Goal: Check status: Check status

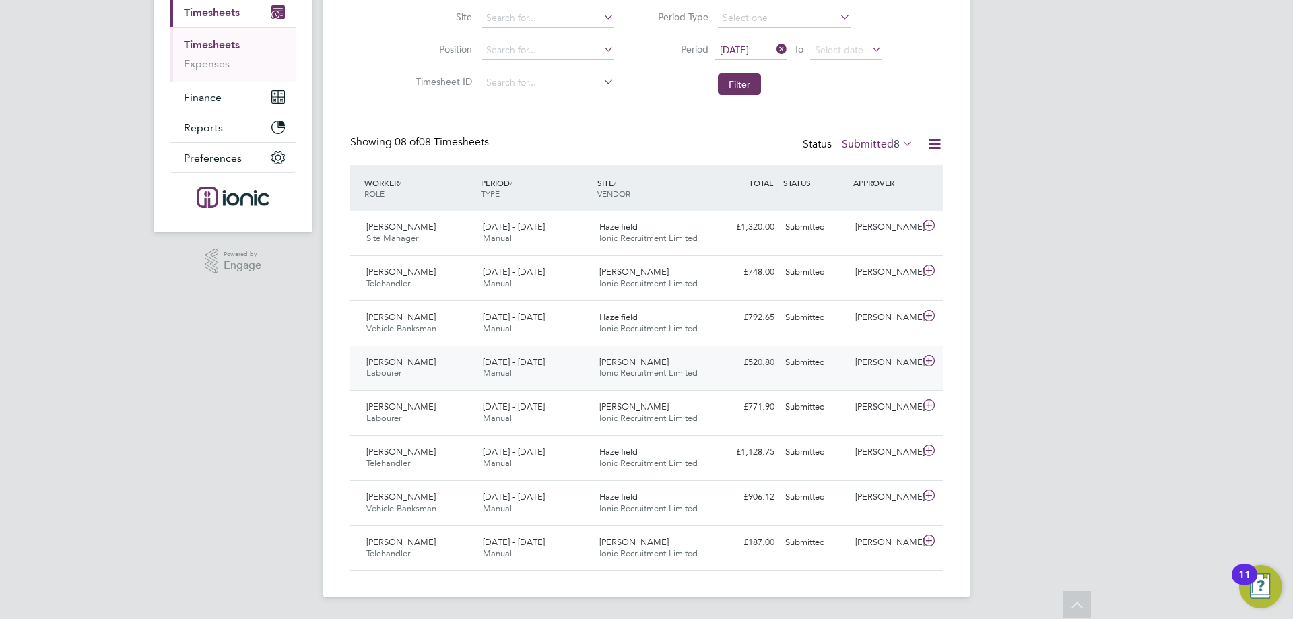
scroll to position [191, 0]
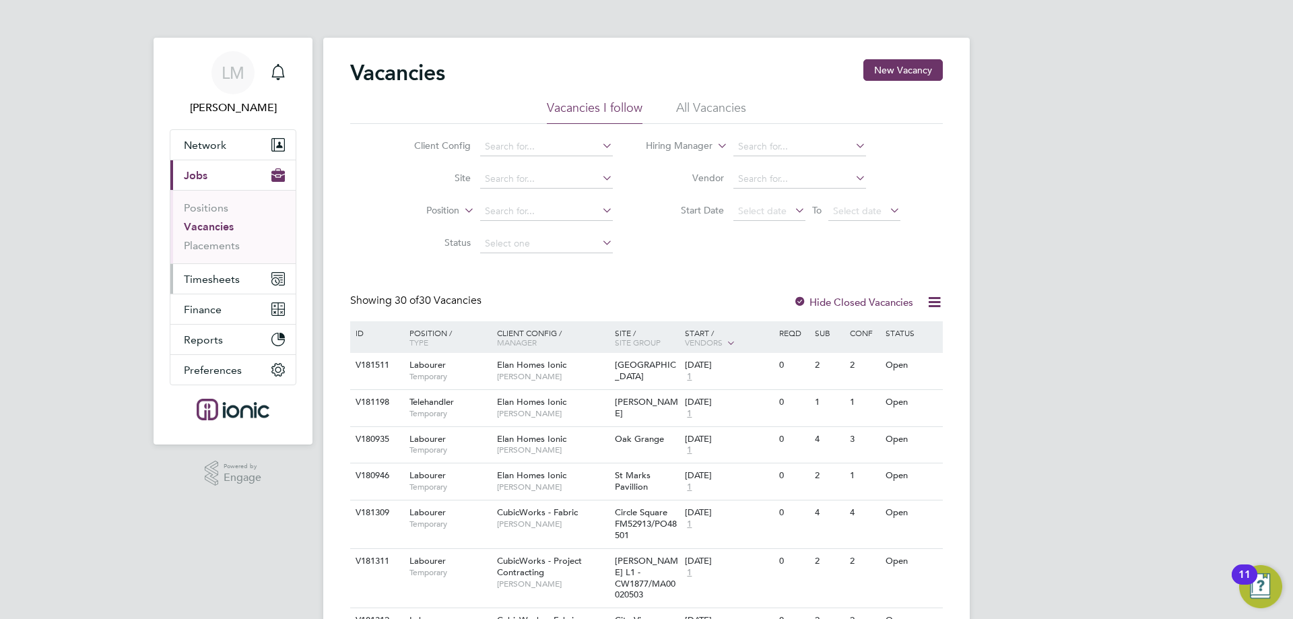
click at [225, 289] on button "Timesheets" at bounding box center [232, 279] width 125 height 30
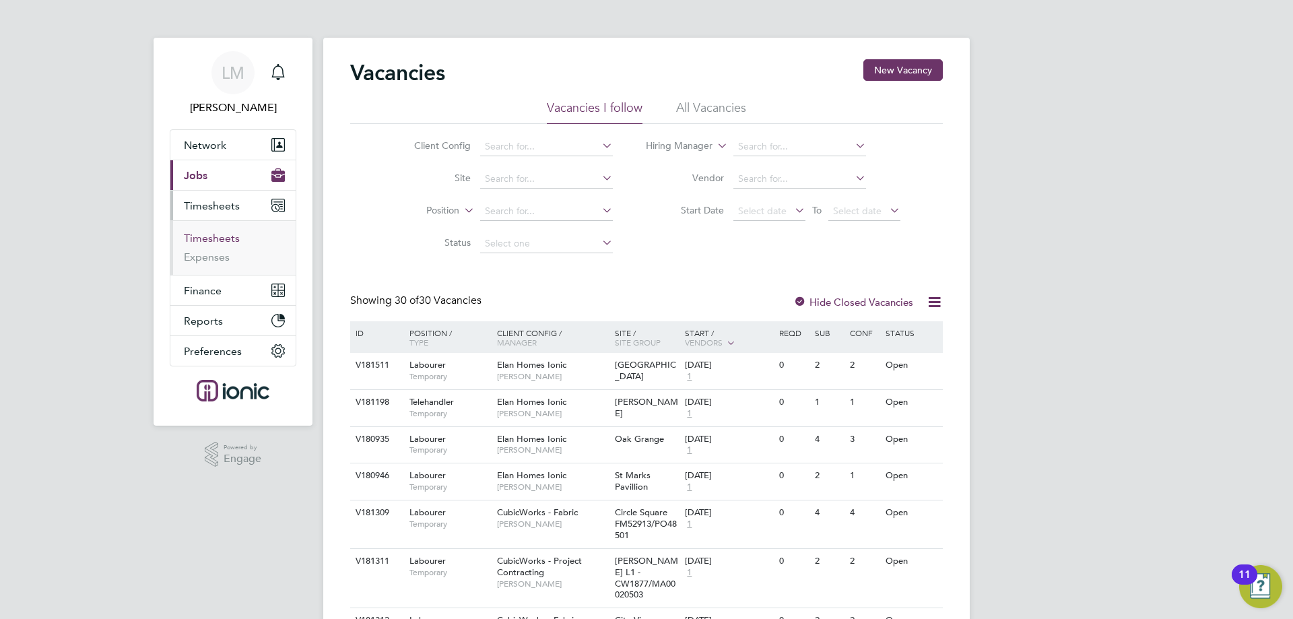
drag, startPoint x: 228, startPoint y: 236, endPoint x: 263, endPoint y: 234, distance: 35.8
click at [228, 236] on link "Timesheets" at bounding box center [212, 238] width 56 height 13
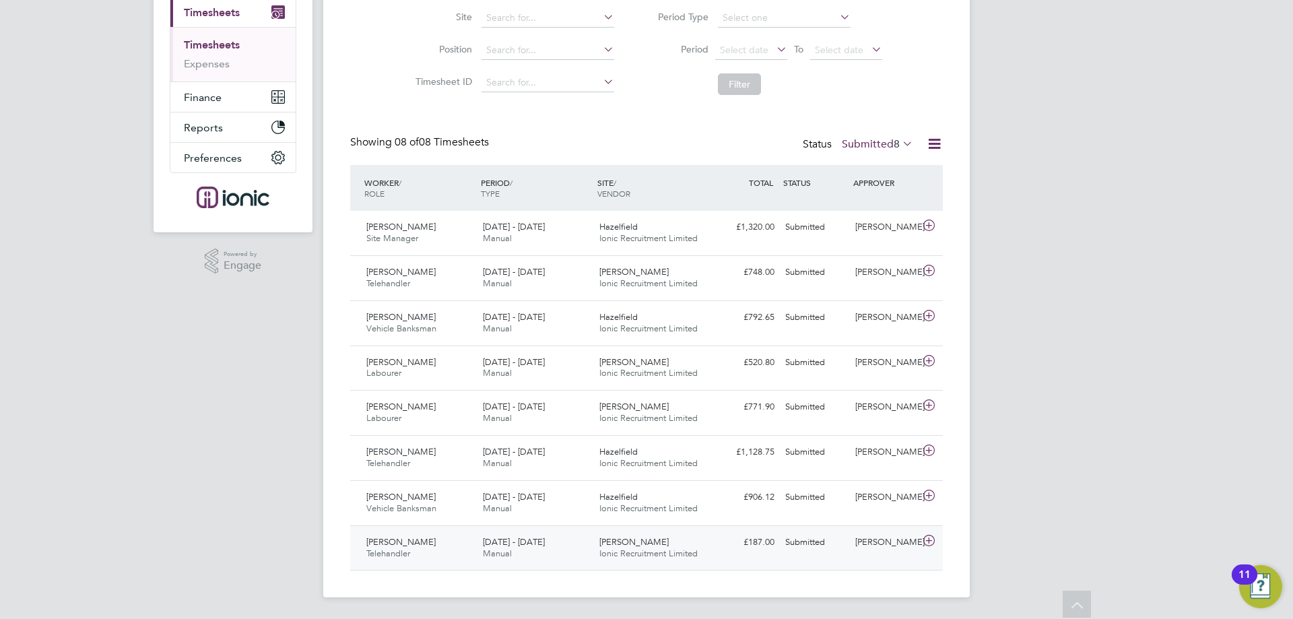
click at [517, 546] on span "[DATE] - [DATE]" at bounding box center [514, 541] width 62 height 11
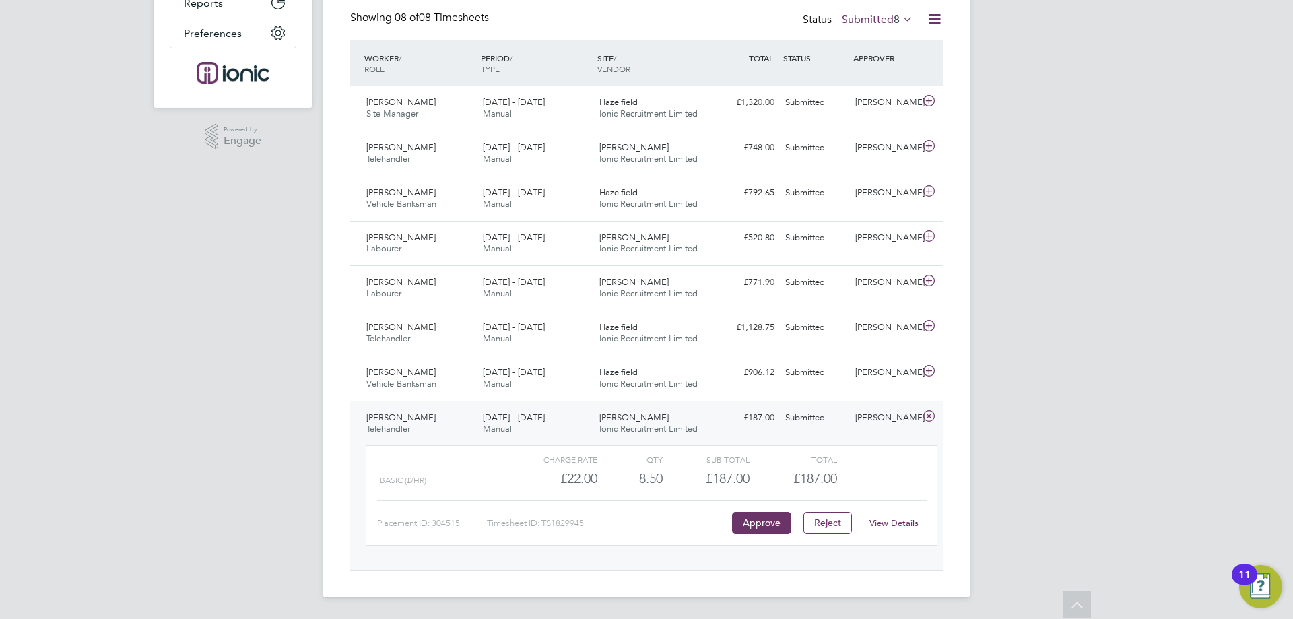
click at [907, 519] on link "View Details" at bounding box center [893, 522] width 49 height 11
click at [542, 325] on span "[DATE] - [DATE]" at bounding box center [514, 326] width 62 height 11
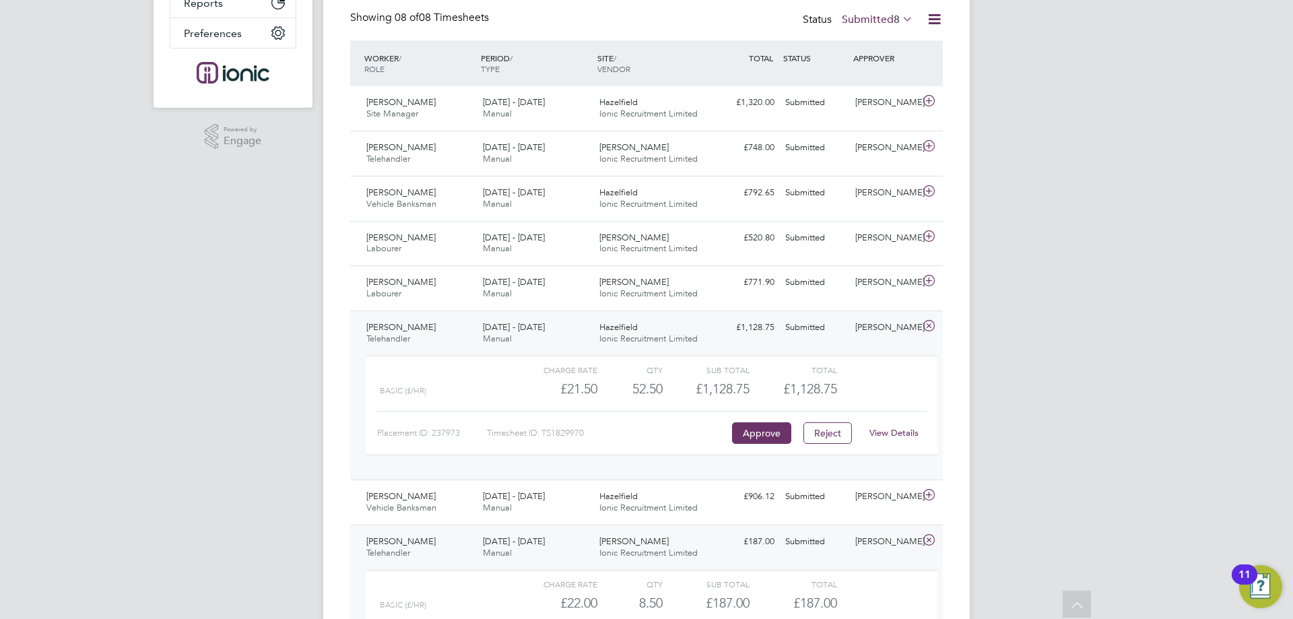
click at [905, 435] on link "View Details" at bounding box center [893, 432] width 49 height 11
click at [503, 505] on span "Manual" at bounding box center [497, 507] width 29 height 11
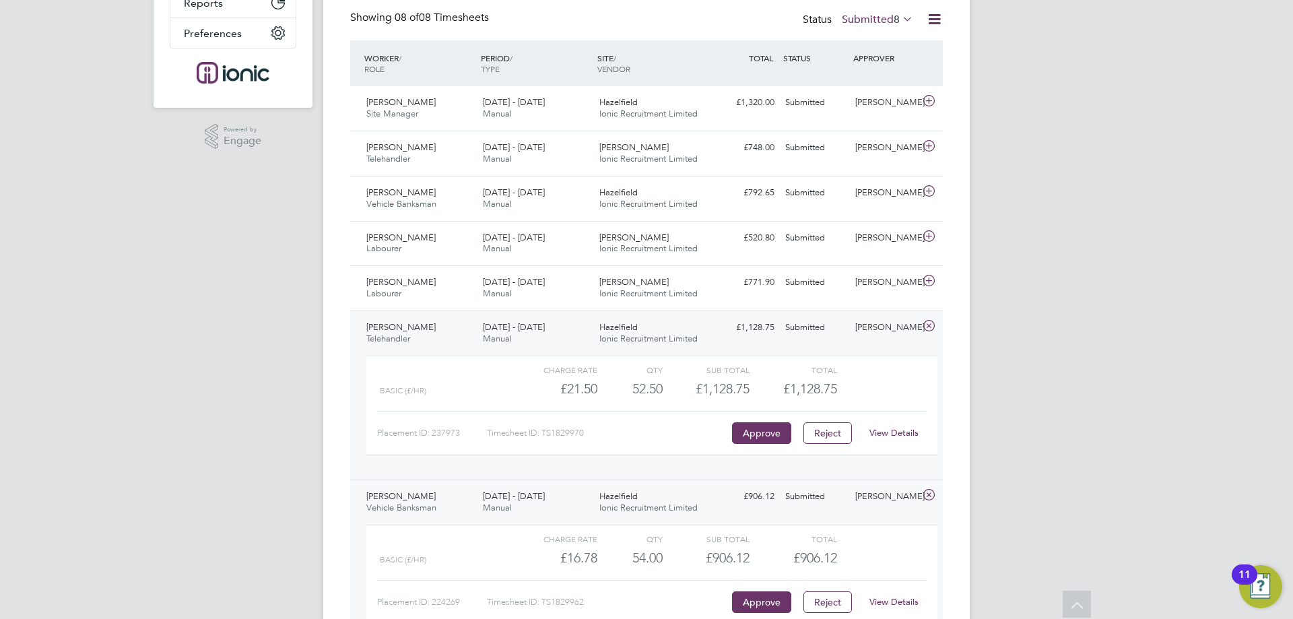
click at [886, 595] on div "View Details" at bounding box center [894, 602] width 66 height 22
click at [888, 605] on link "View Details" at bounding box center [893, 601] width 49 height 11
click at [589, 253] on div "22 - 28 Sep 2025 Manual" at bounding box center [535, 244] width 117 height 34
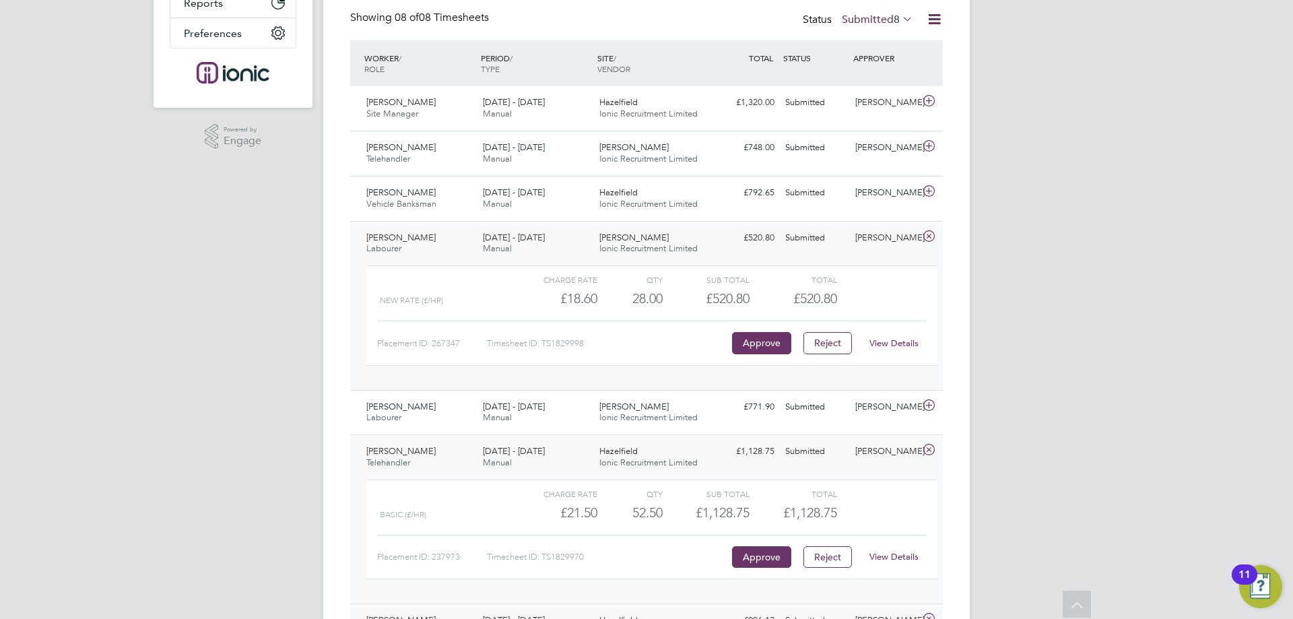
click at [900, 339] on link "View Details" at bounding box center [893, 342] width 49 height 11
click at [463, 199] on div "Gurjit Singh Vehicle Banksman 22 - 28 Sep 2025" at bounding box center [419, 199] width 117 height 34
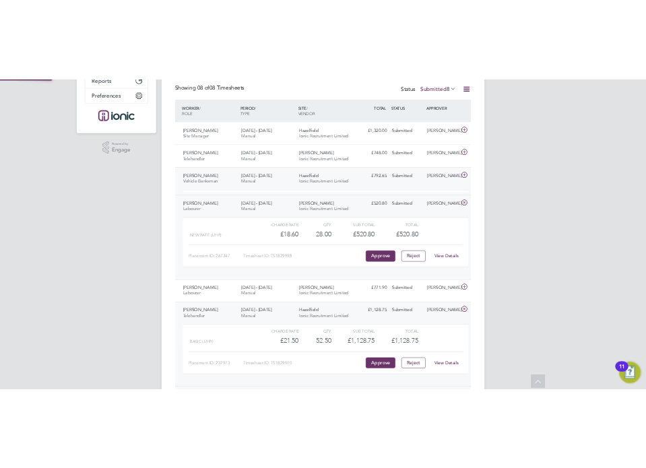
scroll to position [23, 131]
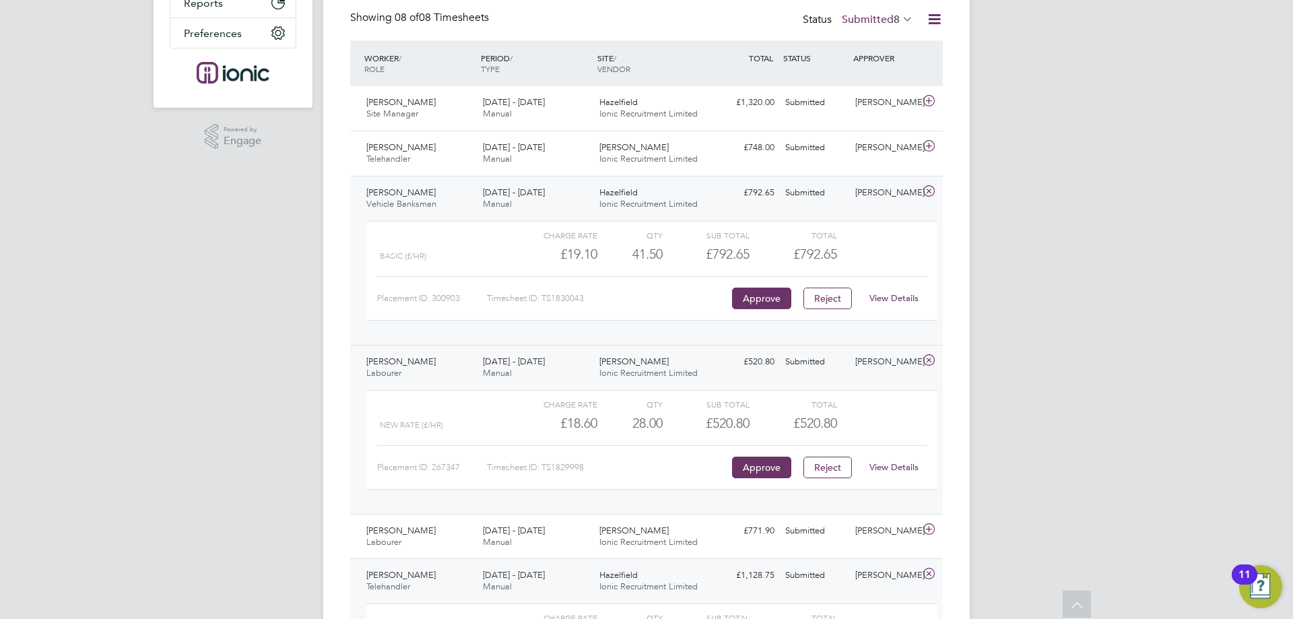
click at [892, 296] on link "View Details" at bounding box center [893, 297] width 49 height 11
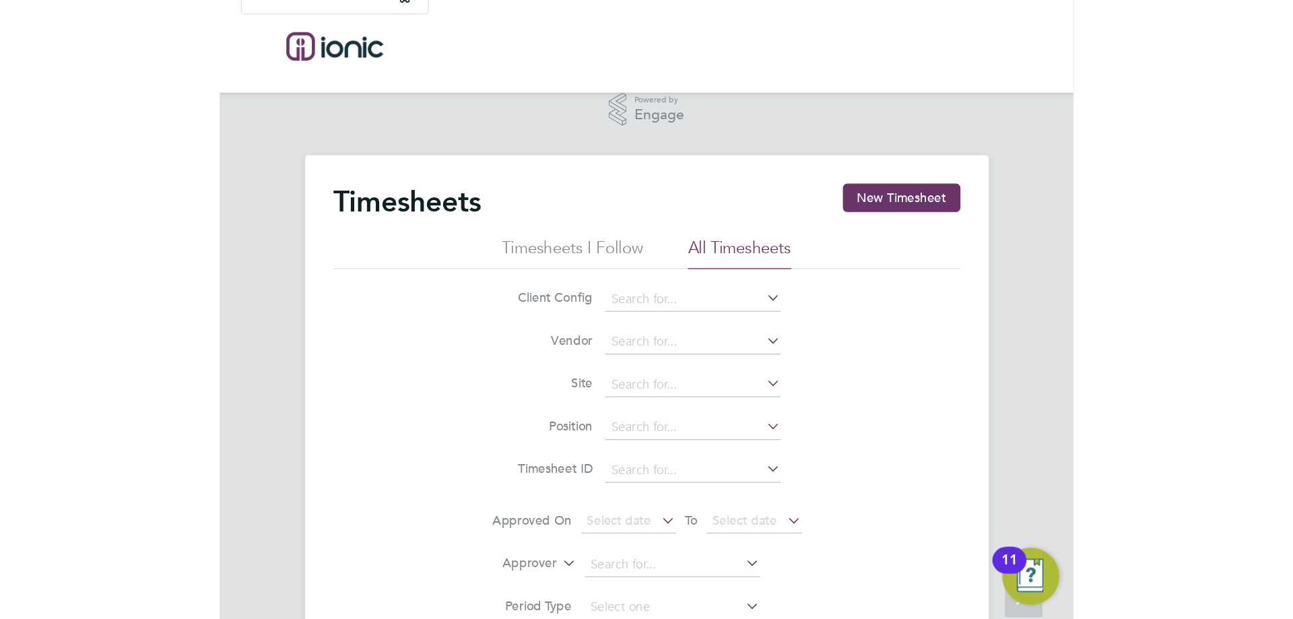
scroll to position [7, 7]
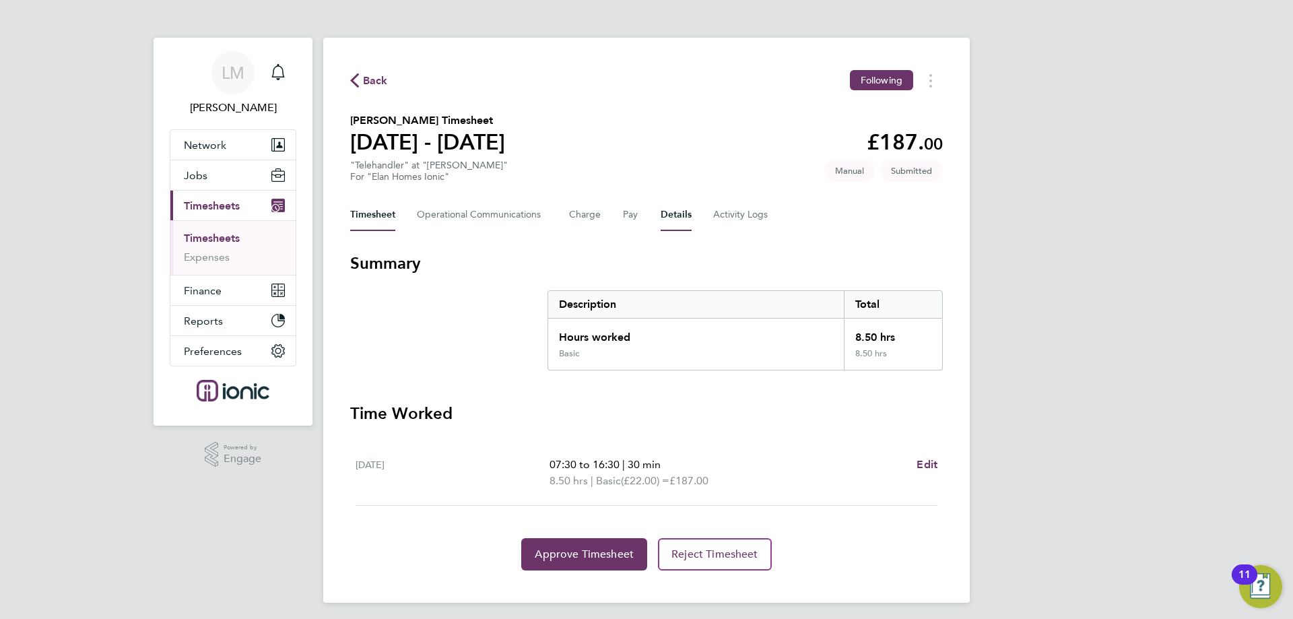
click at [671, 218] on button "Details" at bounding box center [676, 215] width 31 height 32
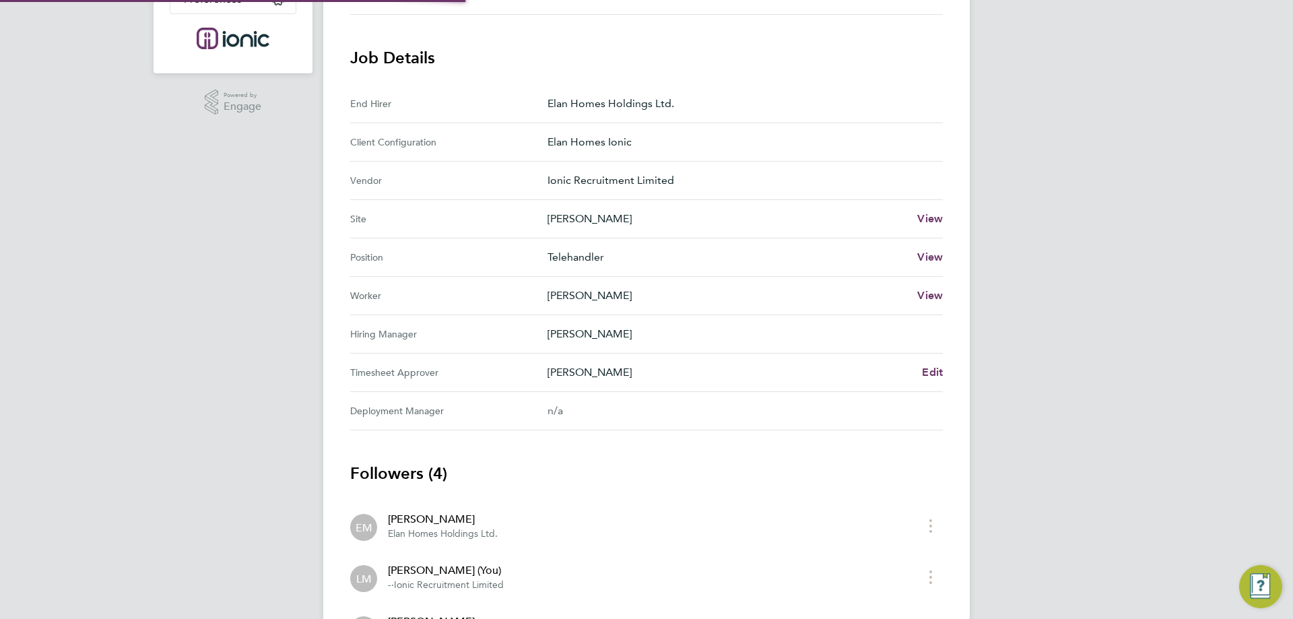
scroll to position [487, 0]
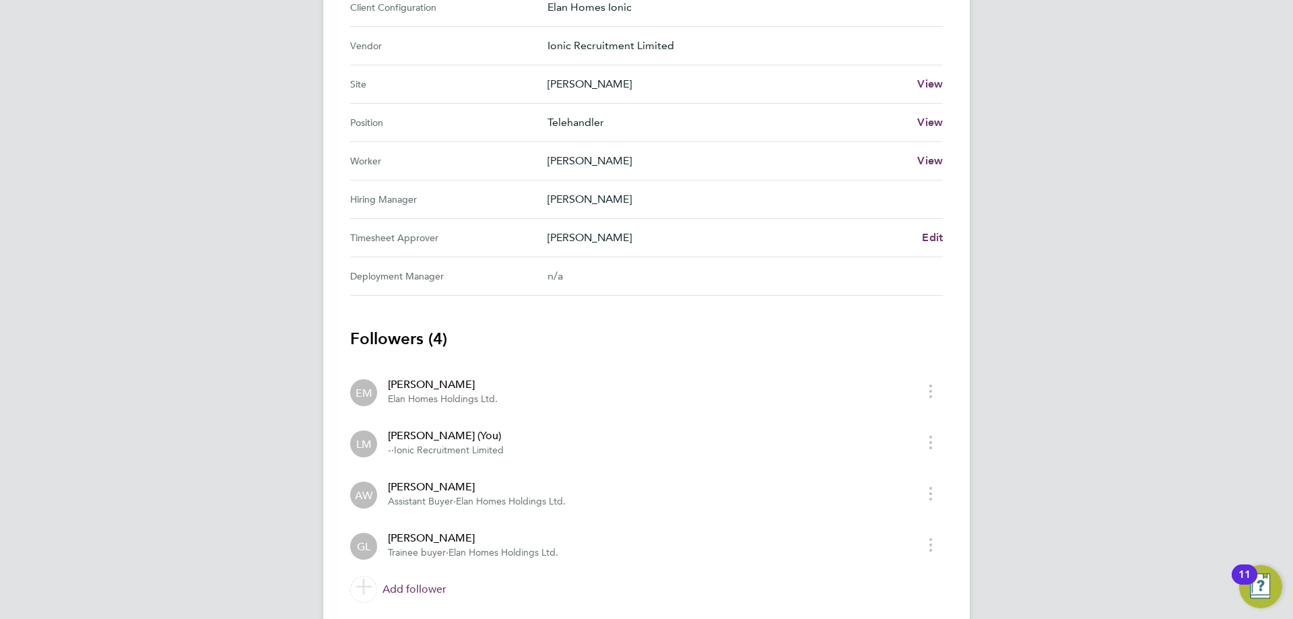
click at [424, 500] on span "Assistant Buyer" at bounding box center [420, 501] width 65 height 11
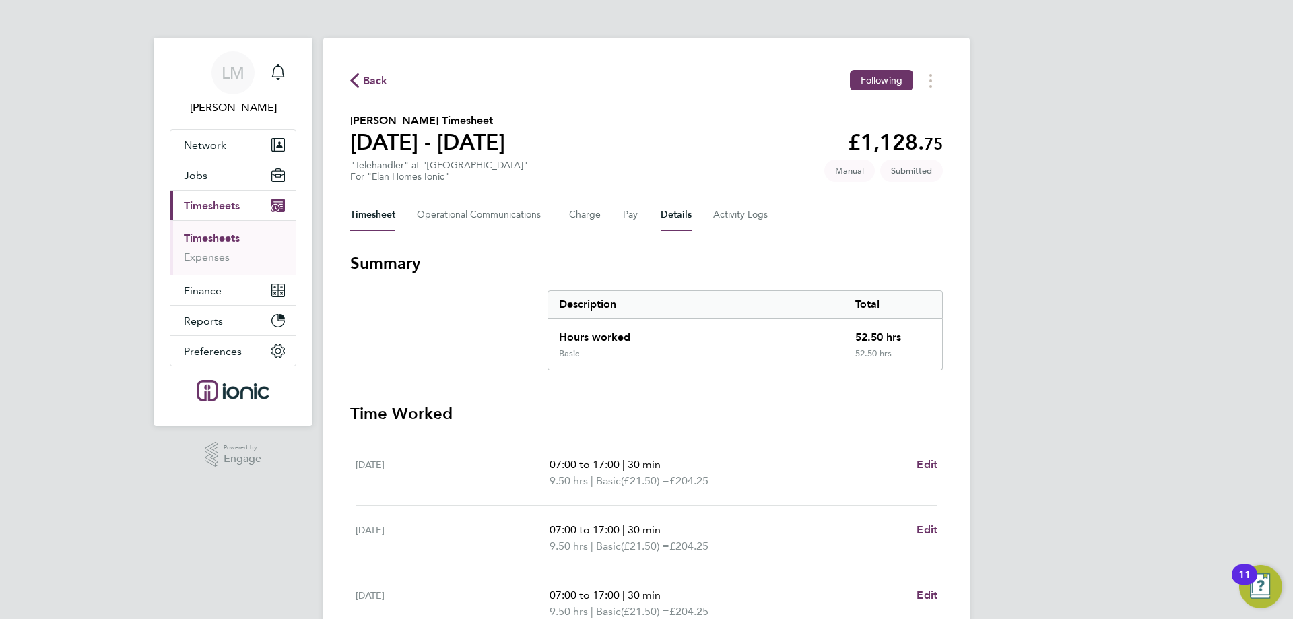
click at [684, 211] on button "Details" at bounding box center [676, 215] width 31 height 32
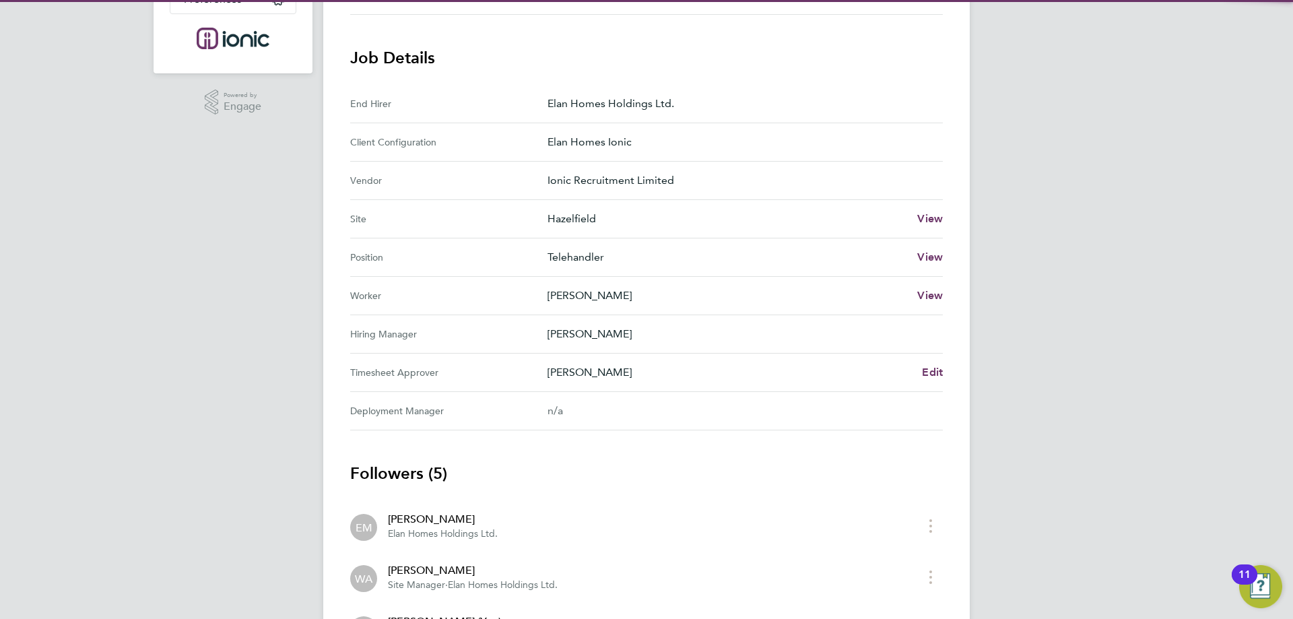
scroll to position [581, 0]
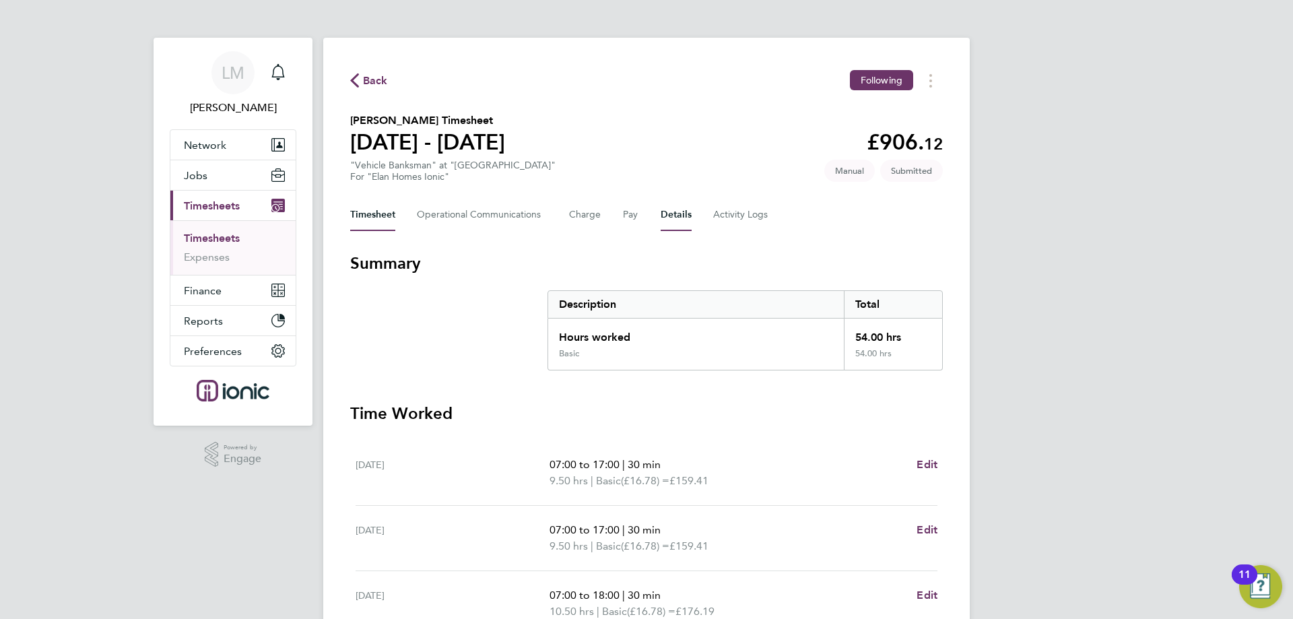
click at [667, 218] on button "Details" at bounding box center [676, 215] width 31 height 32
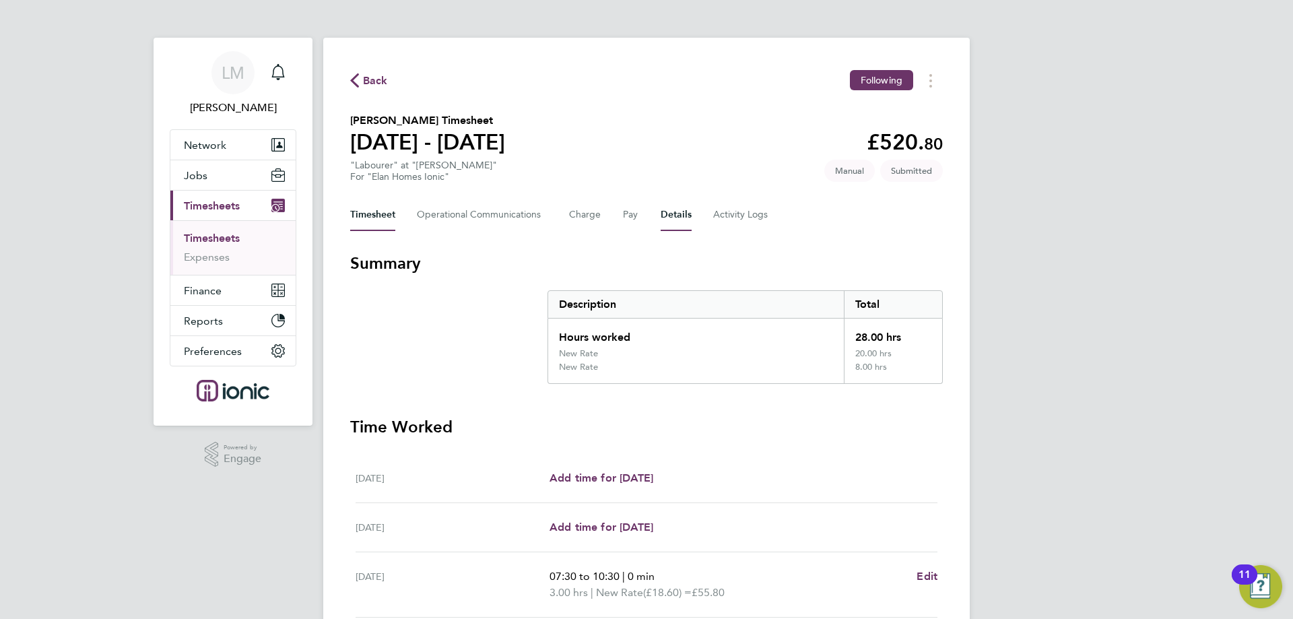
click at [667, 219] on button "Details" at bounding box center [676, 215] width 31 height 32
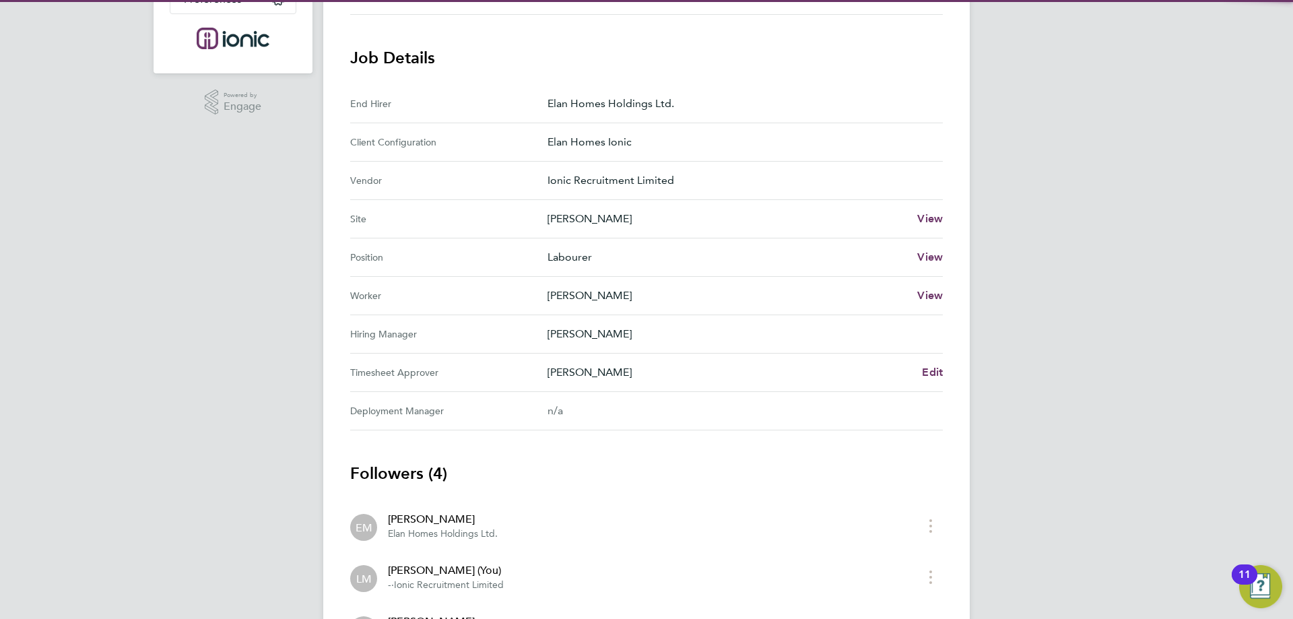
scroll to position [530, 0]
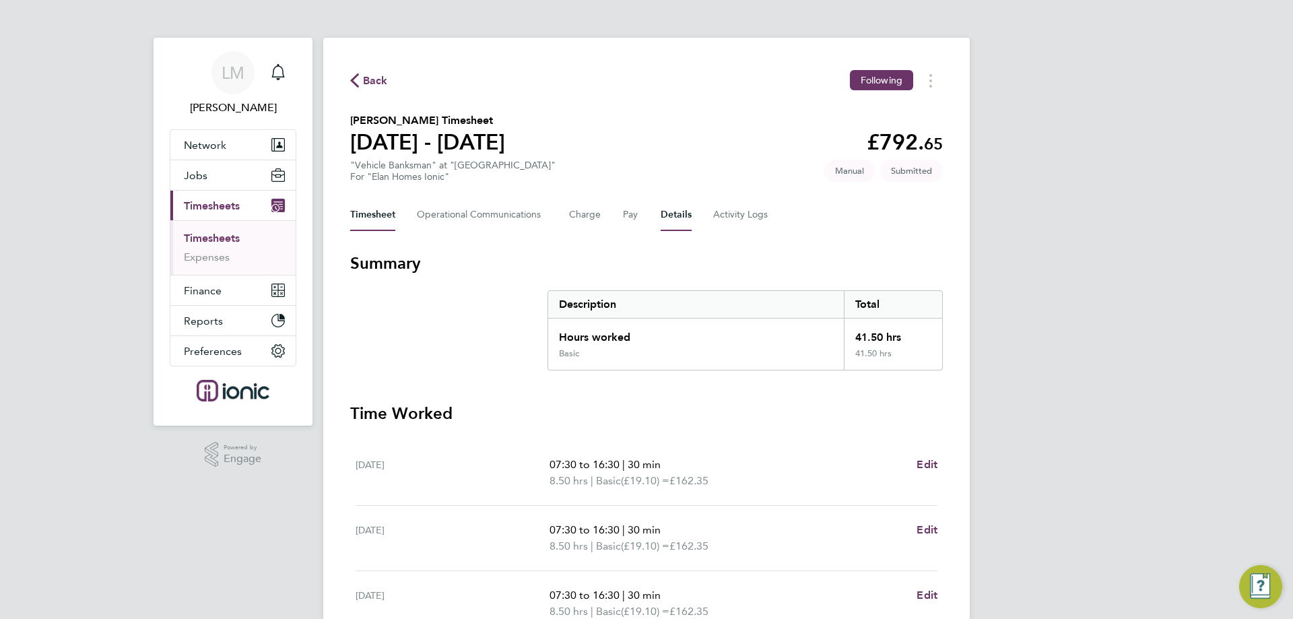
click at [658, 216] on div "Timesheet Operational Communications Charge Pay Details Activity Logs" at bounding box center [646, 215] width 593 height 32
click at [679, 210] on button "Details" at bounding box center [676, 215] width 31 height 32
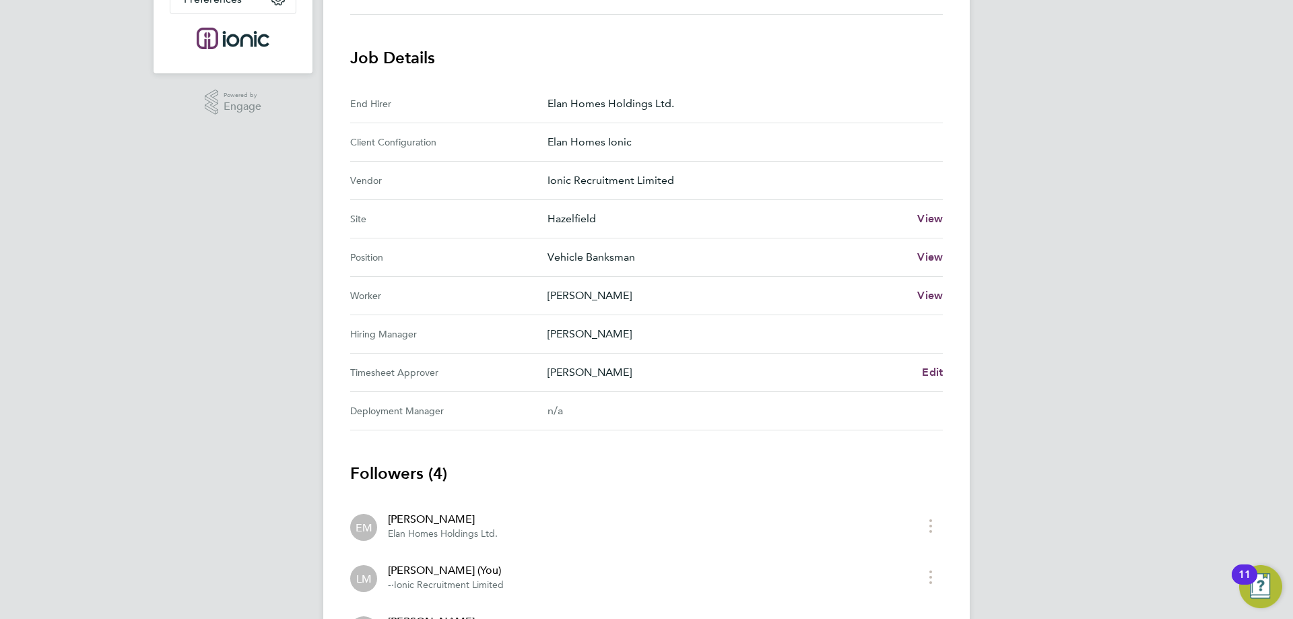
scroll to position [530, 0]
